Goal: Navigation & Orientation: Find specific page/section

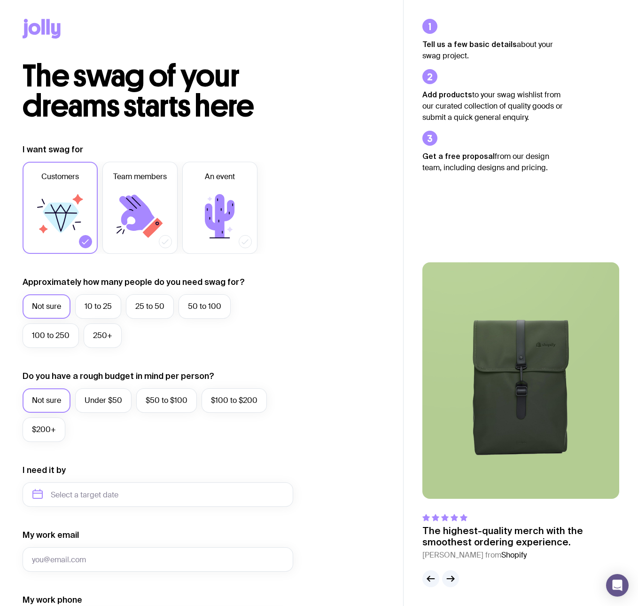
click at [40, 32] on icon at bounding box center [42, 29] width 38 height 20
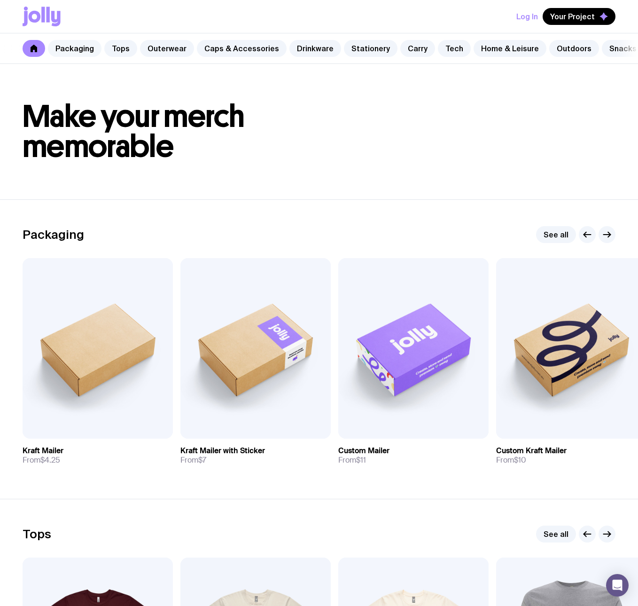
click at [73, 48] on link "Packaging" at bounding box center [75, 48] width 54 height 17
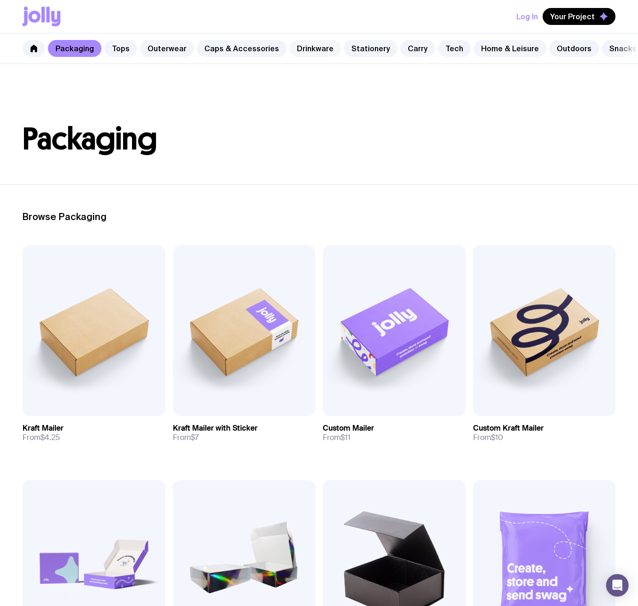
click at [294, 46] on link "Drinkware" at bounding box center [315, 48] width 52 height 17
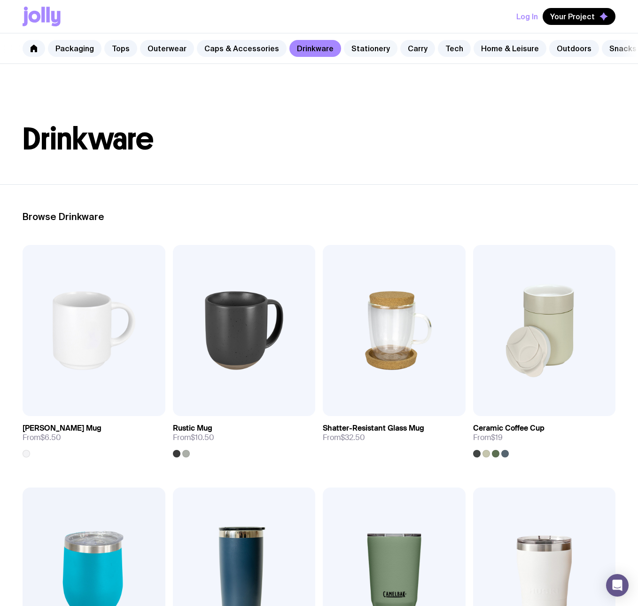
click at [352, 42] on link "Stationery" at bounding box center [371, 48] width 54 height 17
